Goal: Find specific page/section: Find specific page/section

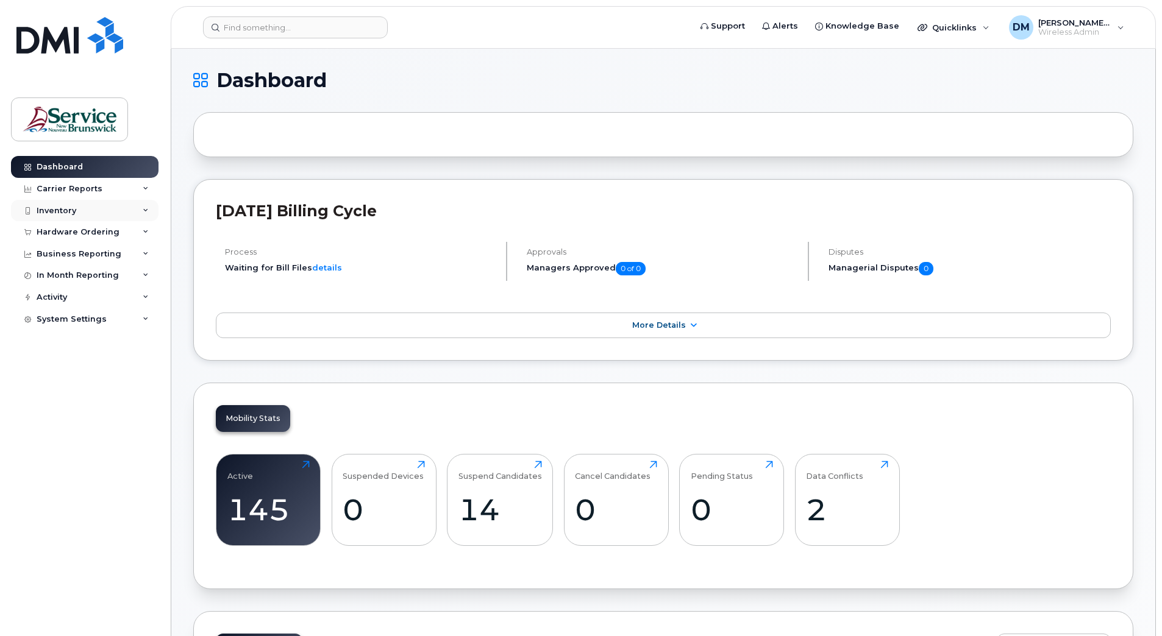
click at [91, 206] on div "Inventory" at bounding box center [85, 211] width 148 height 22
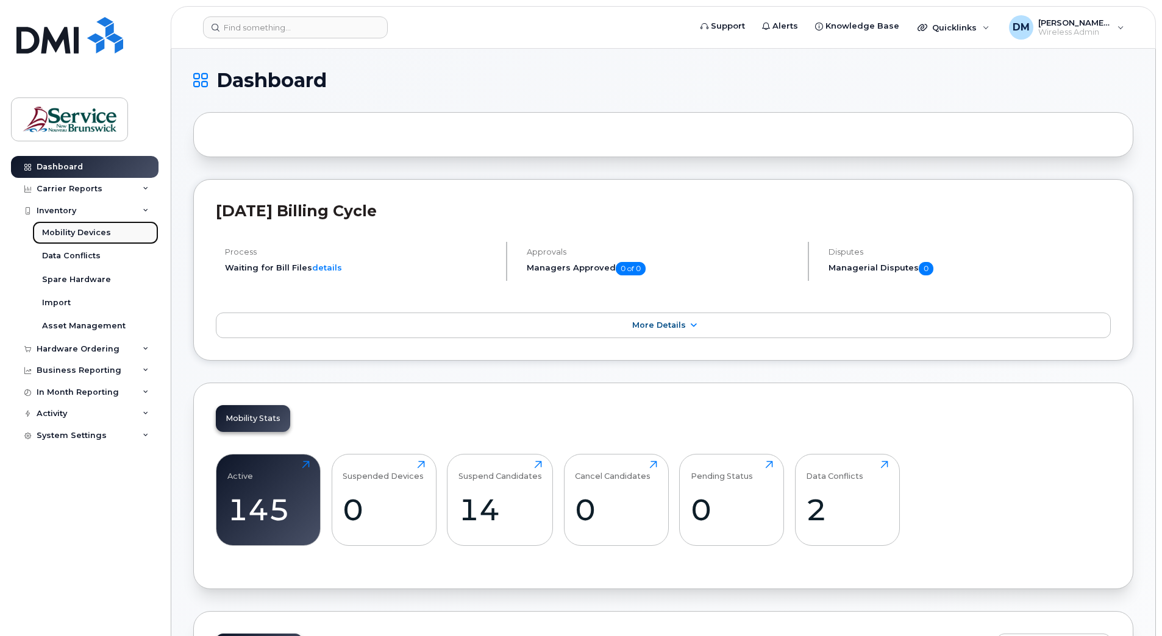
click at [88, 236] on div "Mobility Devices" at bounding box center [76, 232] width 69 height 11
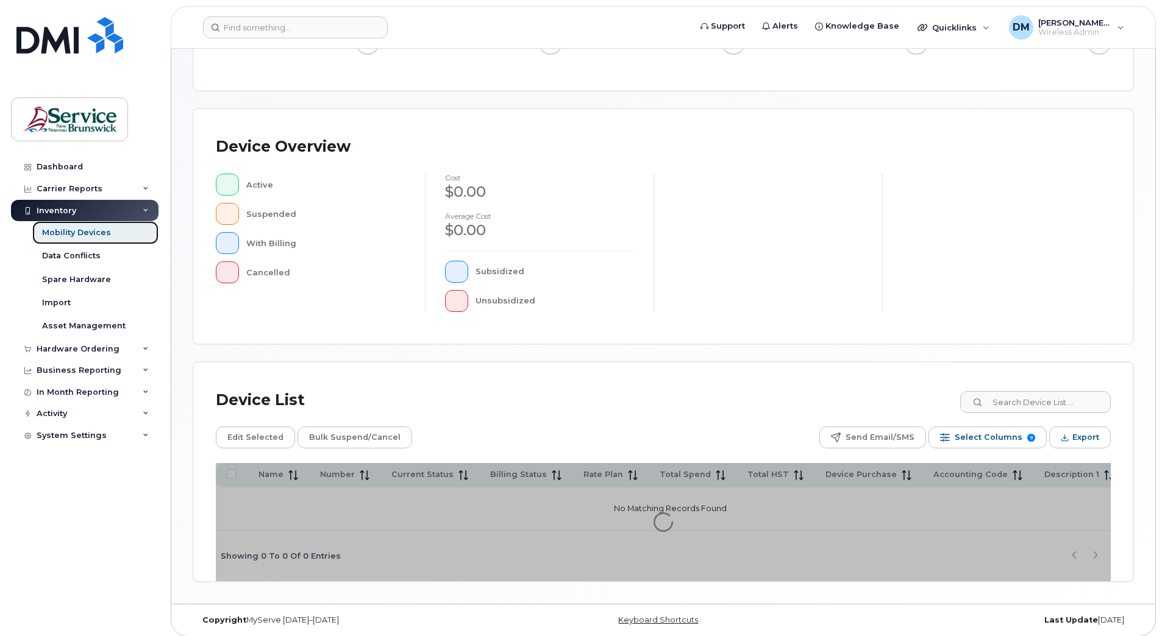
scroll to position [202, 0]
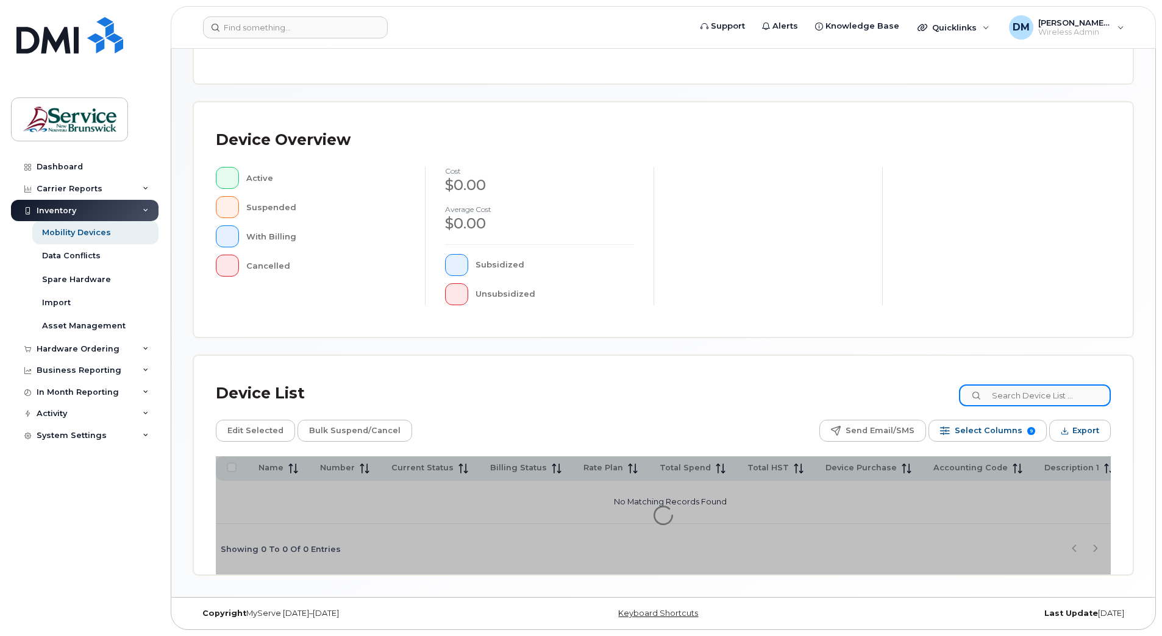
click at [571, 280] on input at bounding box center [1035, 396] width 152 height 22
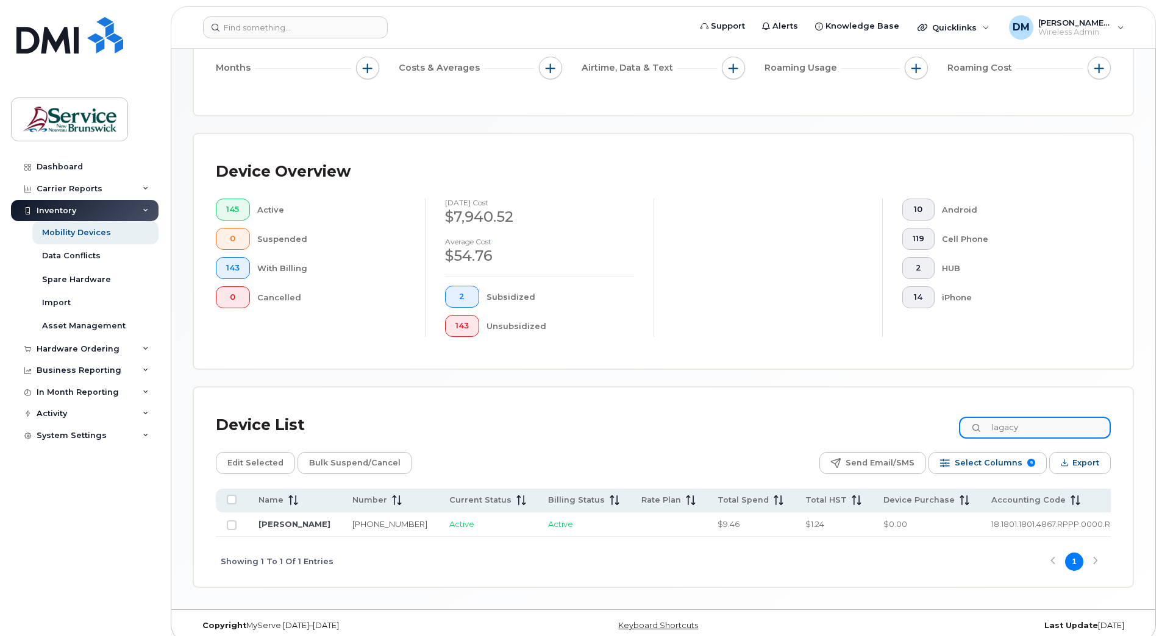
scroll to position [229, 0]
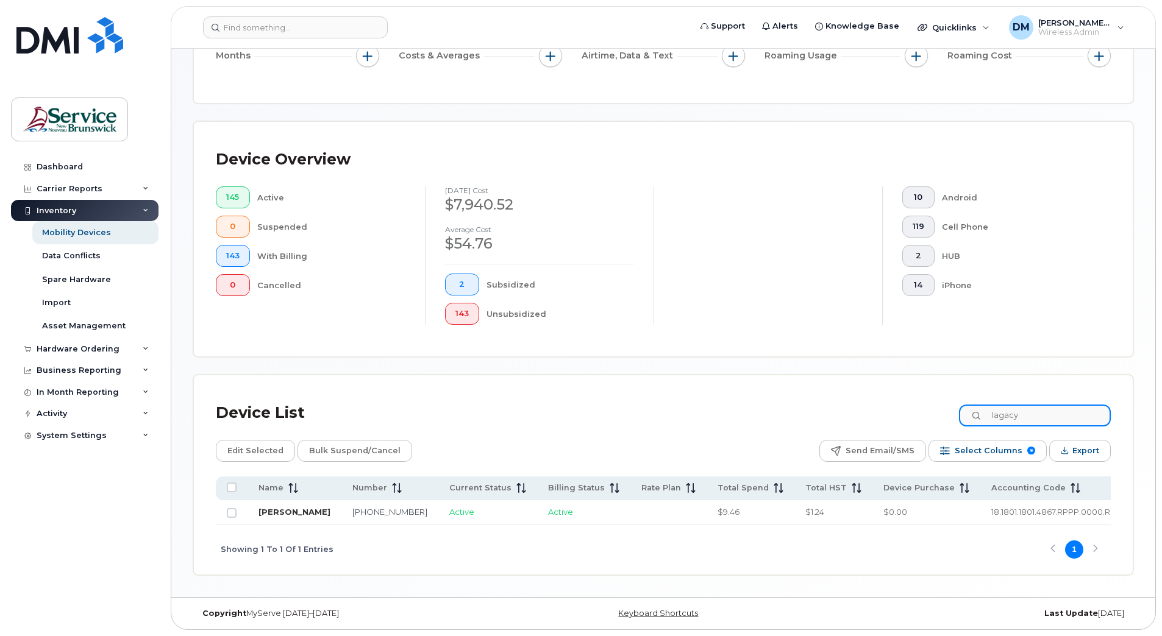
type input "lagacy"
click at [269, 280] on link "[PERSON_NAME]" at bounding box center [294, 512] width 72 height 10
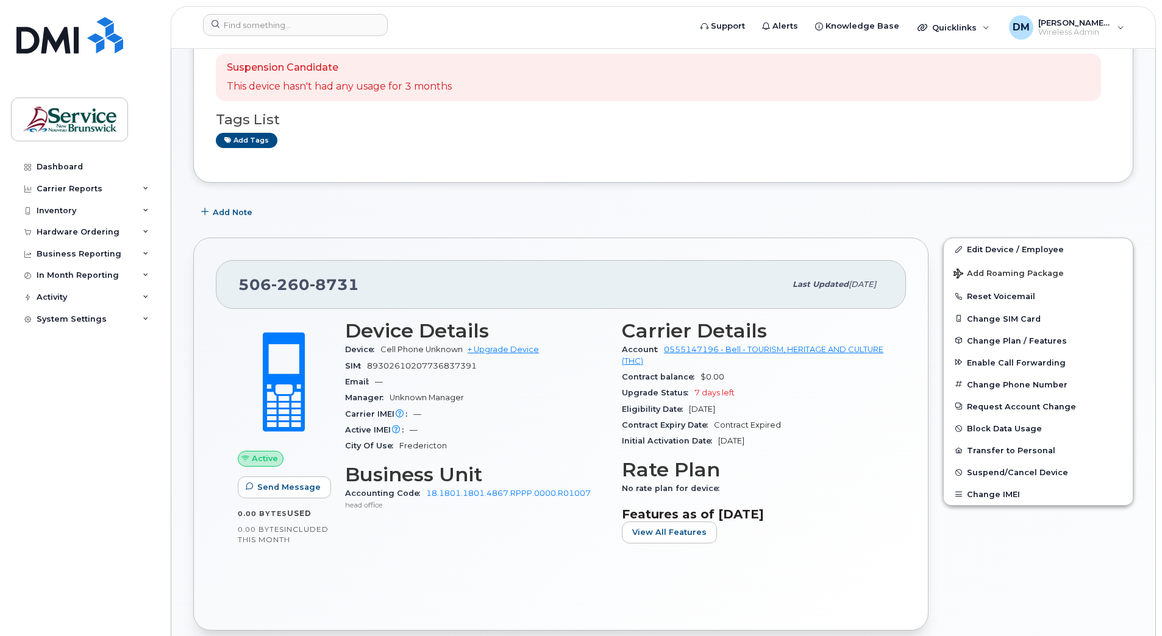
scroll to position [122, 0]
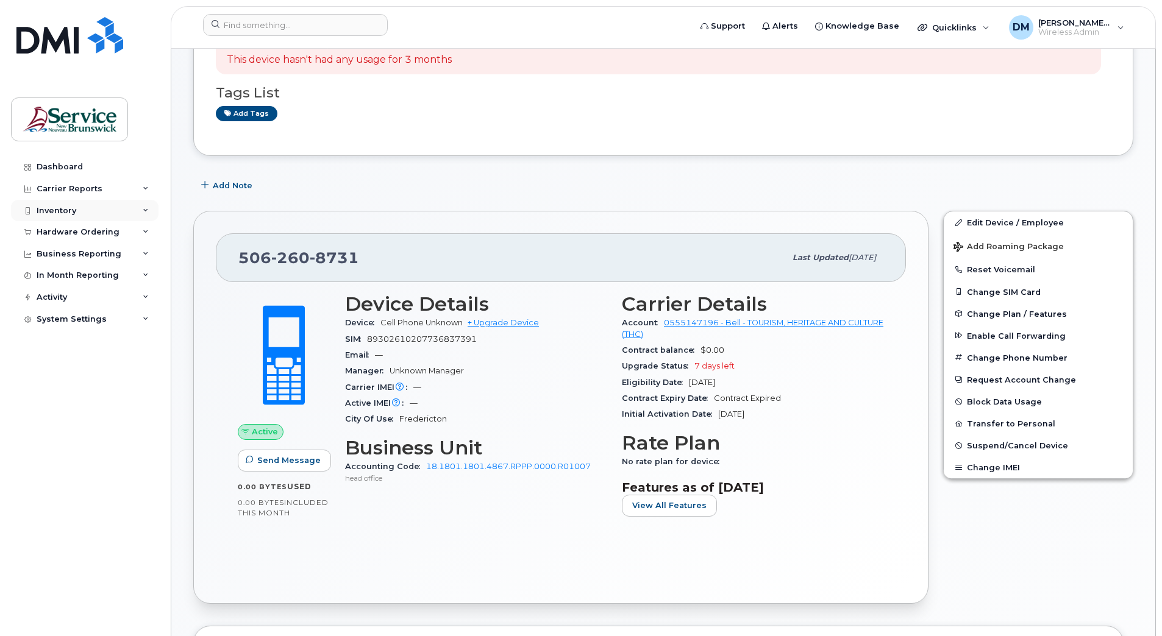
click at [130, 211] on div "Inventory" at bounding box center [85, 211] width 148 height 22
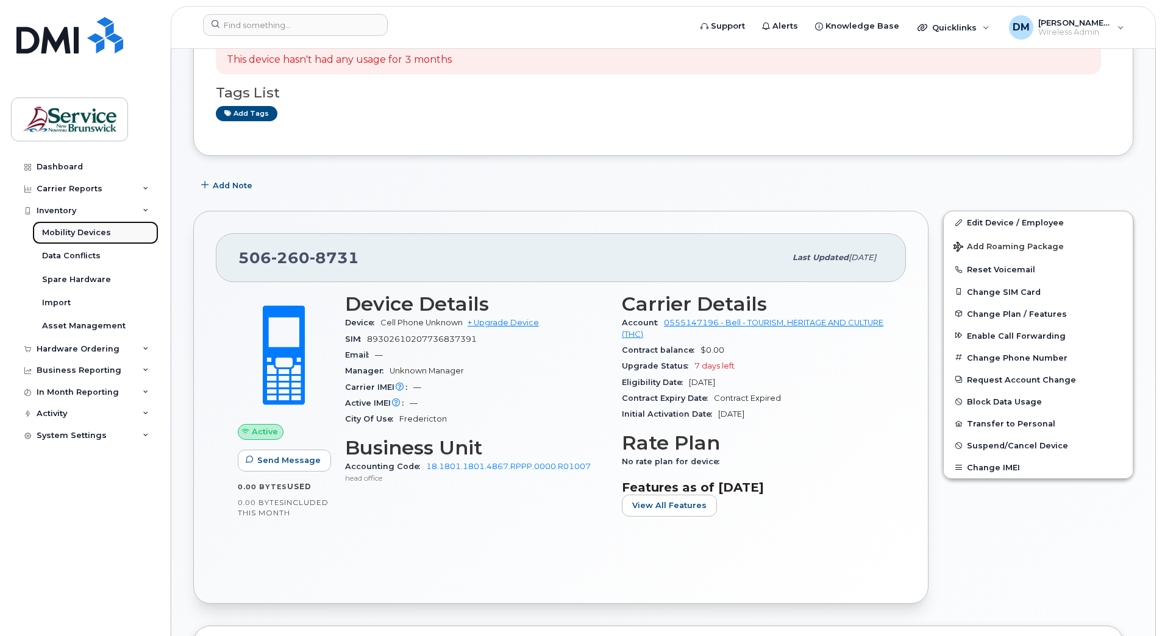
click at [94, 237] on div "Mobility Devices" at bounding box center [76, 232] width 69 height 11
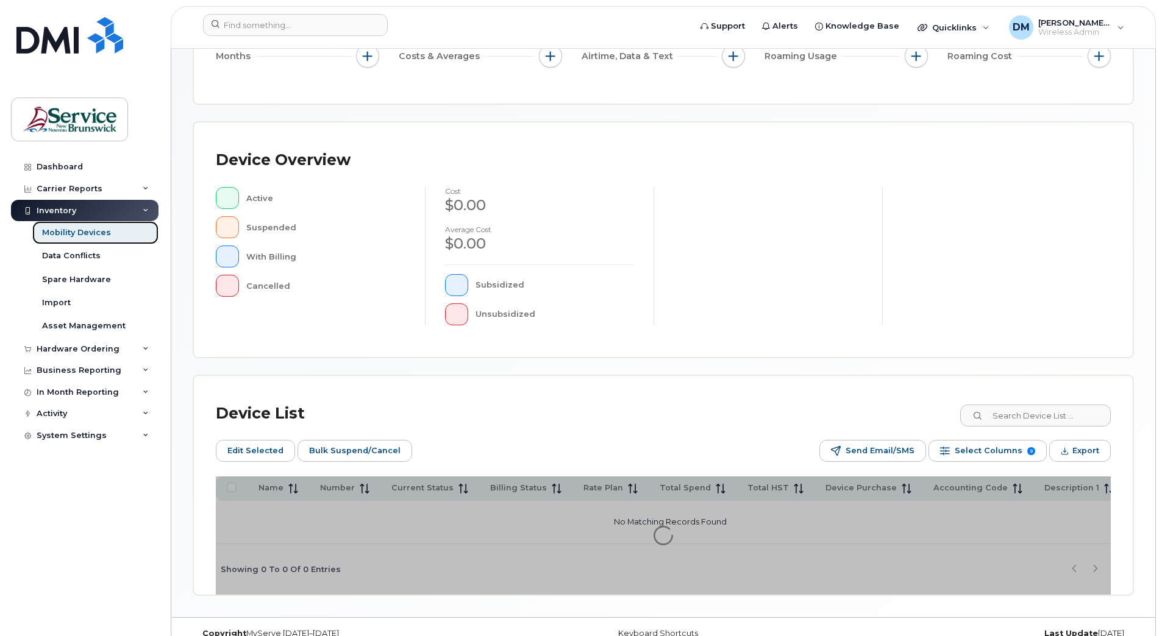
scroll to position [224, 0]
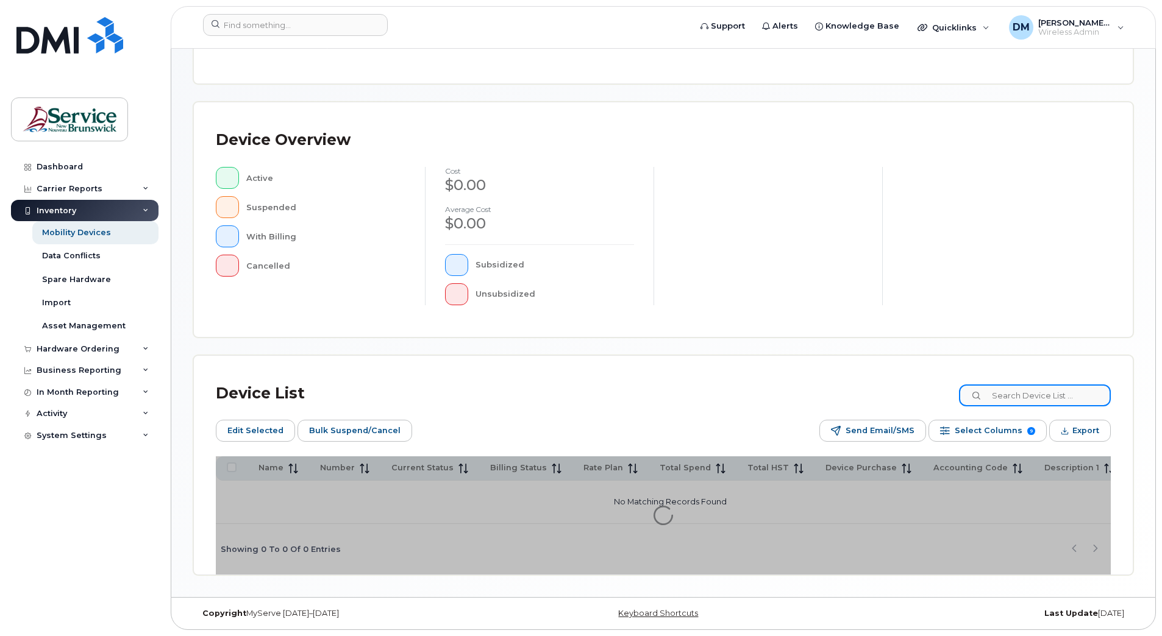
click at [1033, 394] on input at bounding box center [1035, 396] width 152 height 22
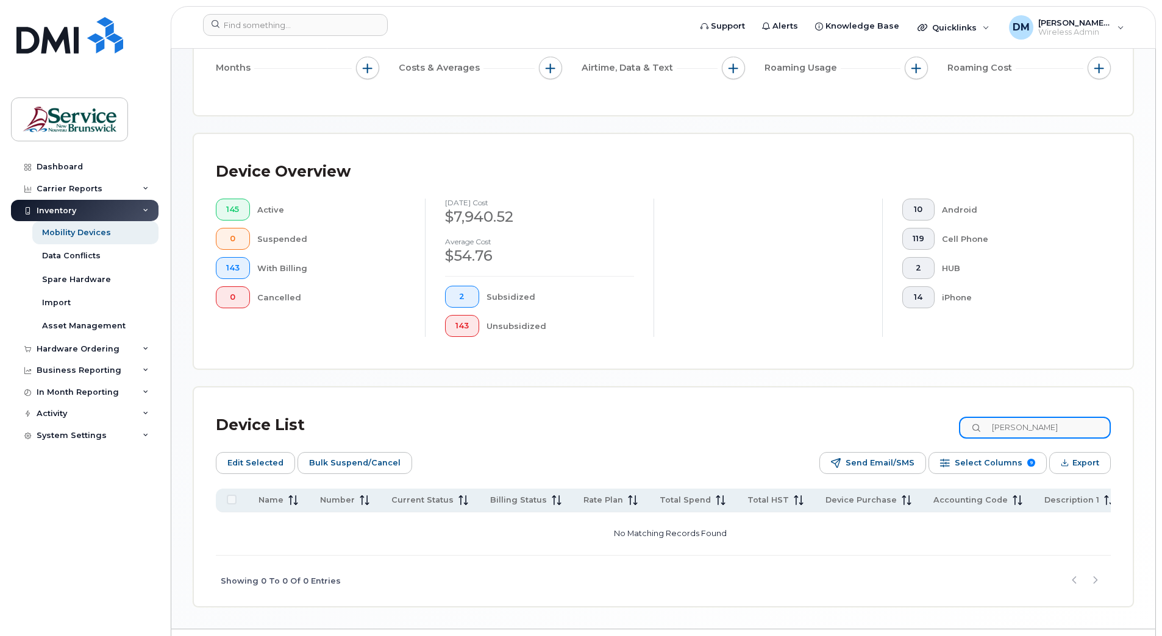
scroll to position [255, 0]
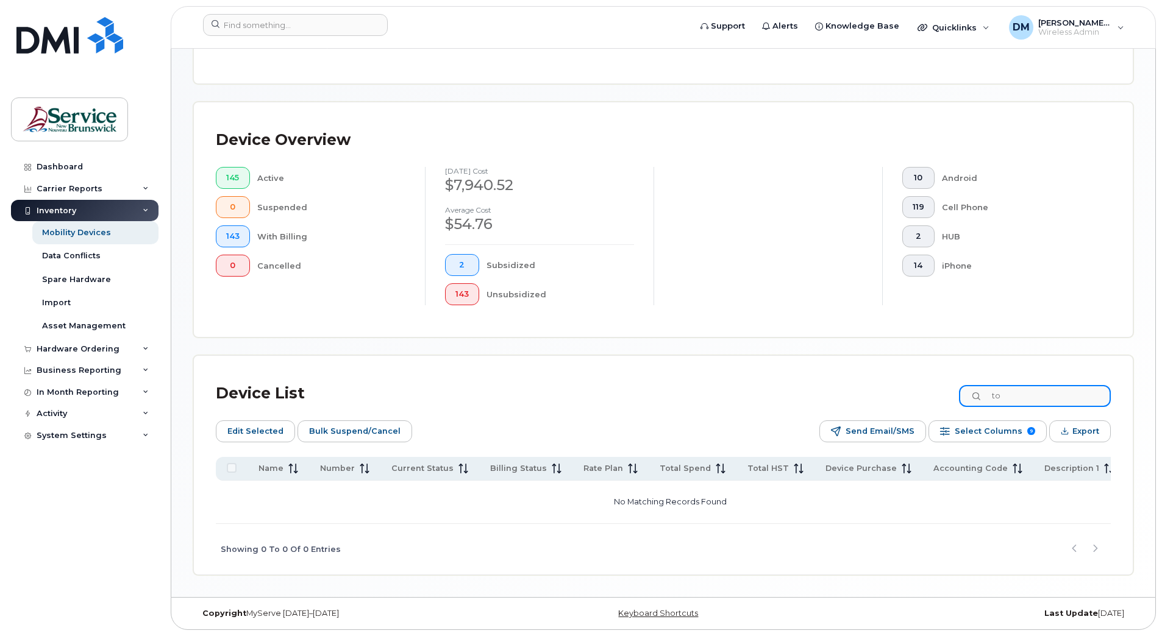
type input "t"
type input "c"
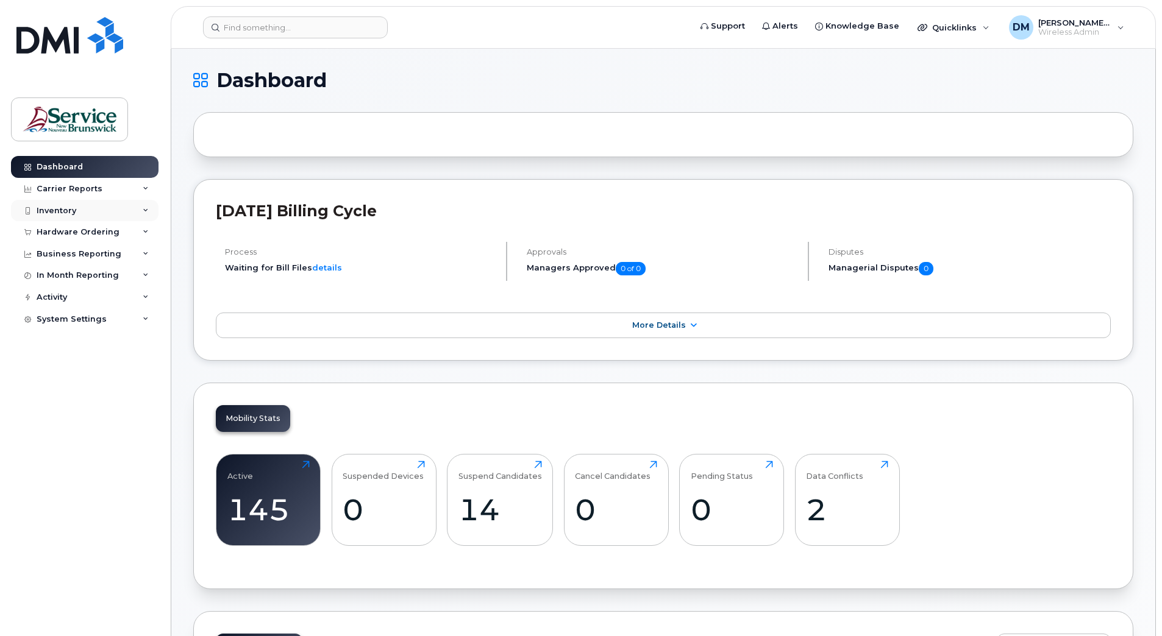
click at [85, 209] on div "Inventory" at bounding box center [85, 211] width 148 height 22
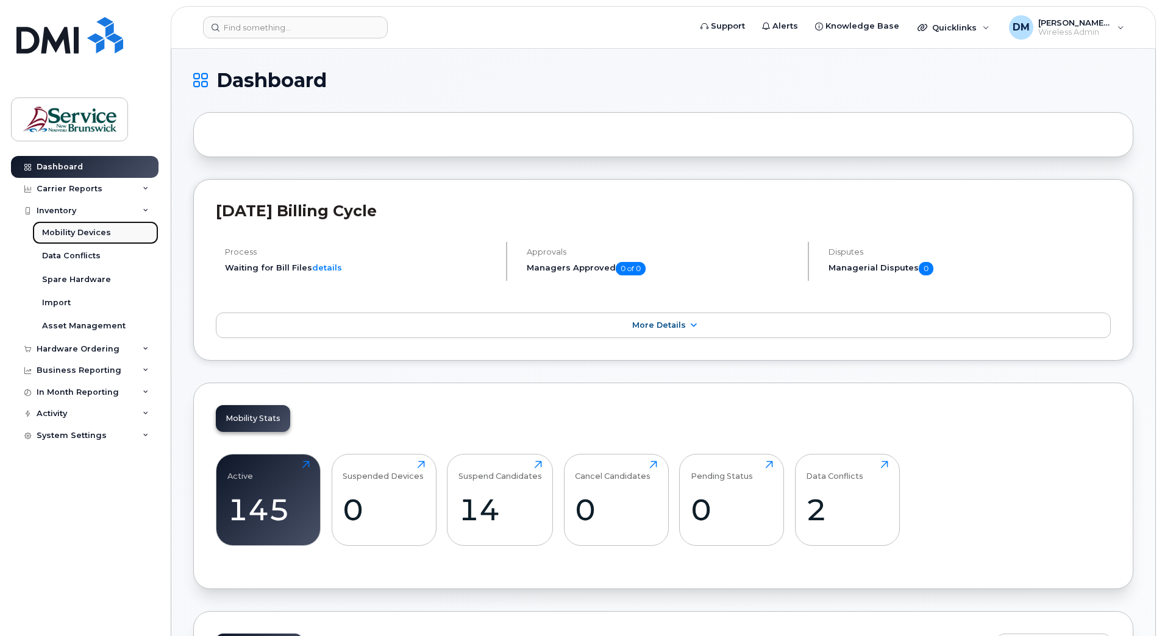
click at [93, 235] on div "Mobility Devices" at bounding box center [76, 232] width 69 height 11
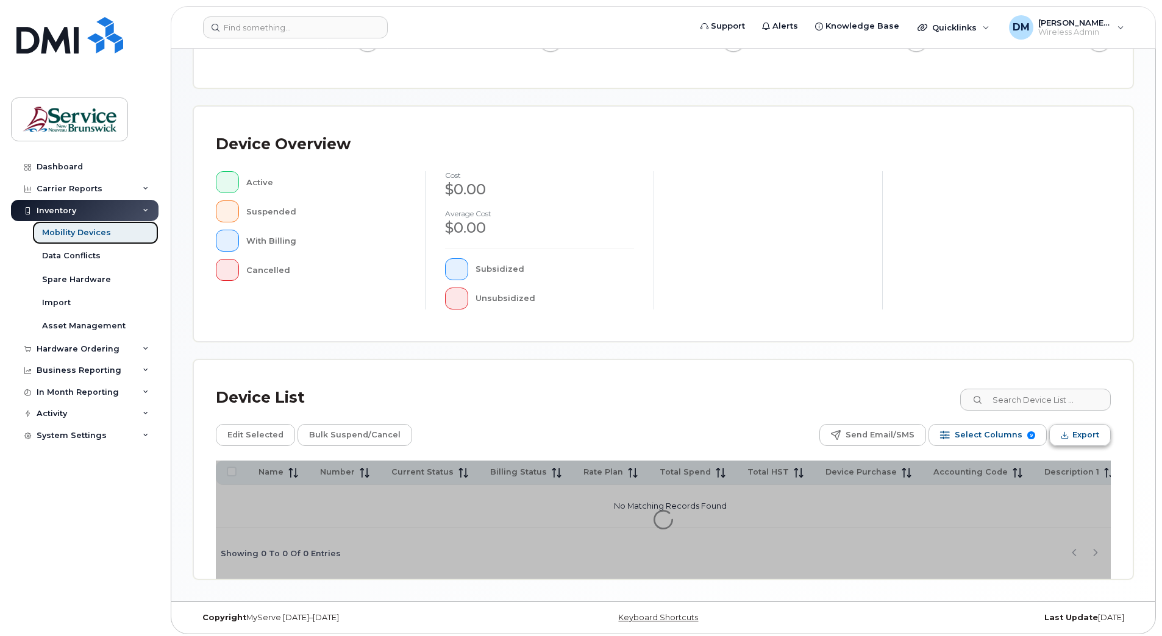
scroll to position [202, 0]
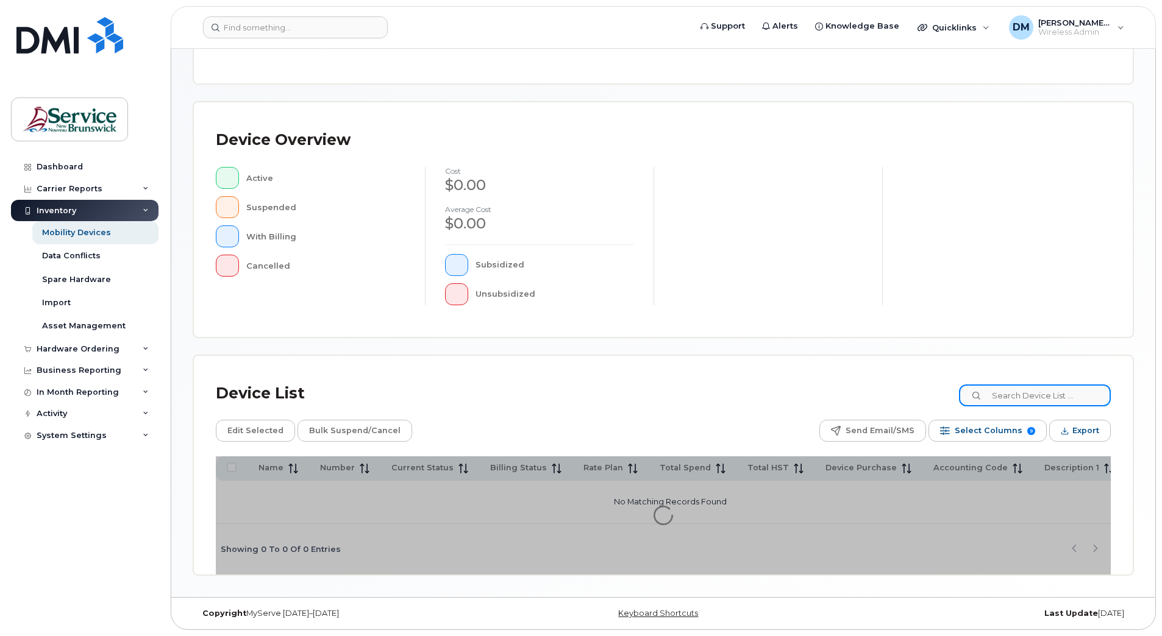
click at [1071, 393] on input at bounding box center [1035, 396] width 152 height 22
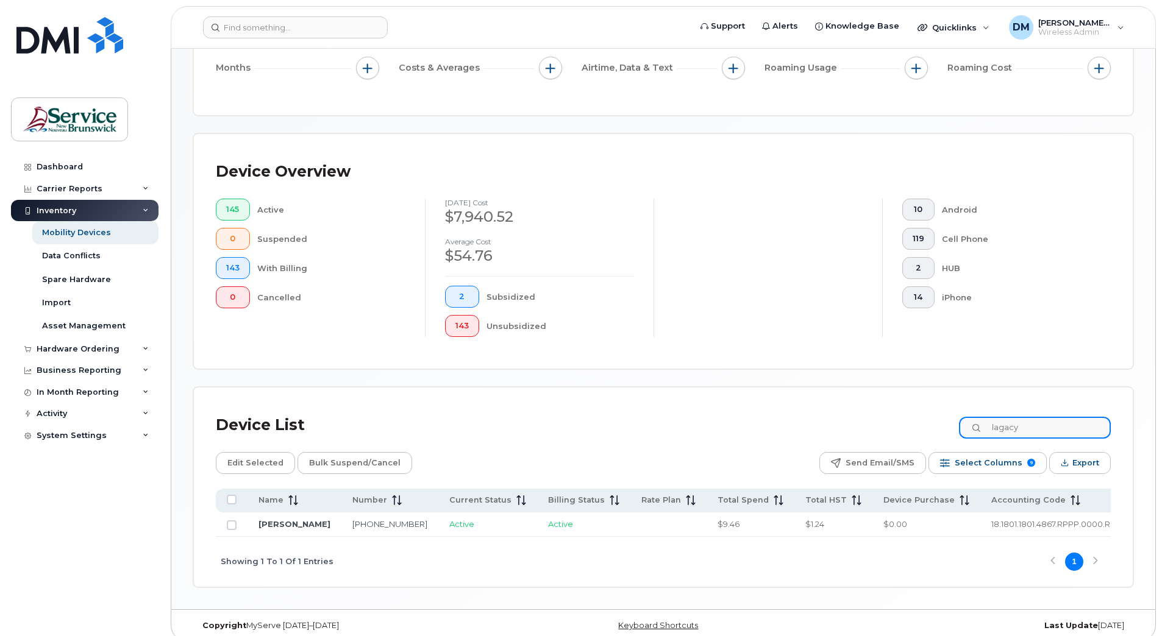
type input "lagacy"
click at [276, 530] on td "[PERSON_NAME]" at bounding box center [294, 525] width 94 height 24
click at [268, 527] on link "[PERSON_NAME]" at bounding box center [294, 524] width 72 height 10
